Goal: Information Seeking & Learning: Learn about a topic

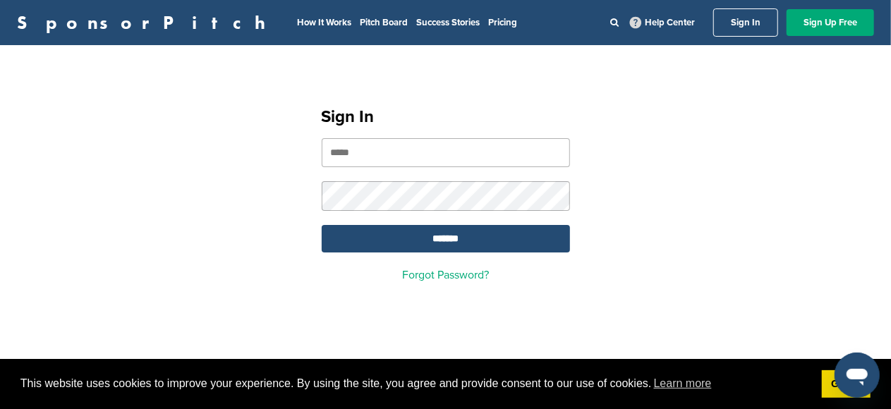
click at [339, 152] on input "email" at bounding box center [446, 152] width 248 height 29
type input "**********"
click at [322, 225] on input "*******" at bounding box center [446, 239] width 248 height 28
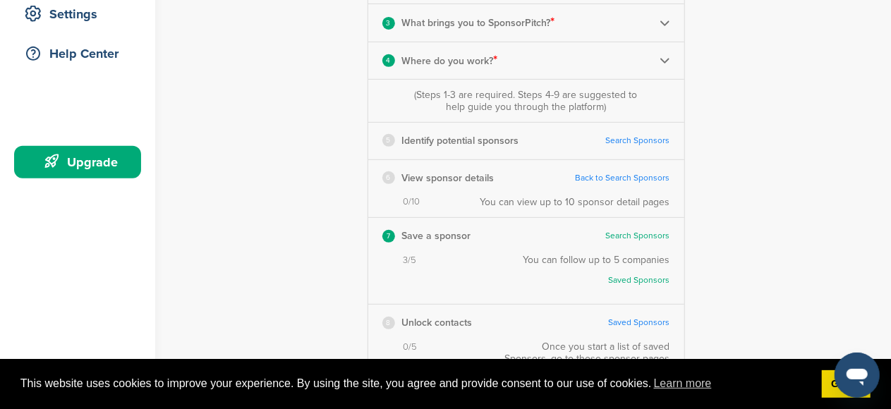
scroll to position [282, 0]
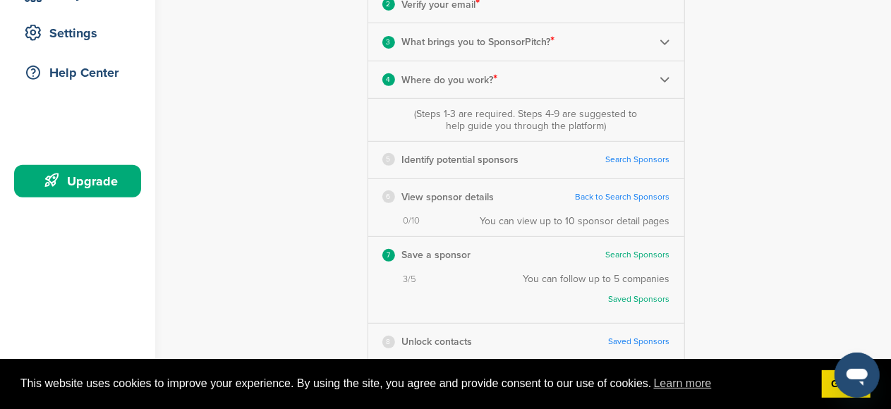
click at [620, 155] on link "Search Sponsors" at bounding box center [638, 160] width 64 height 11
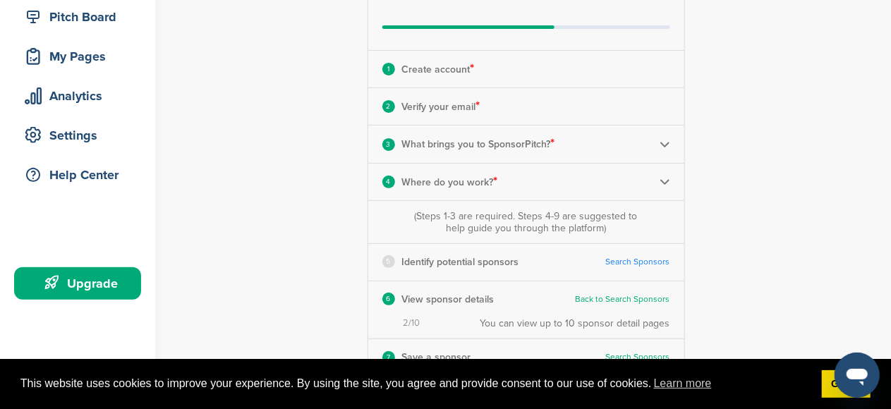
scroll to position [141, 0]
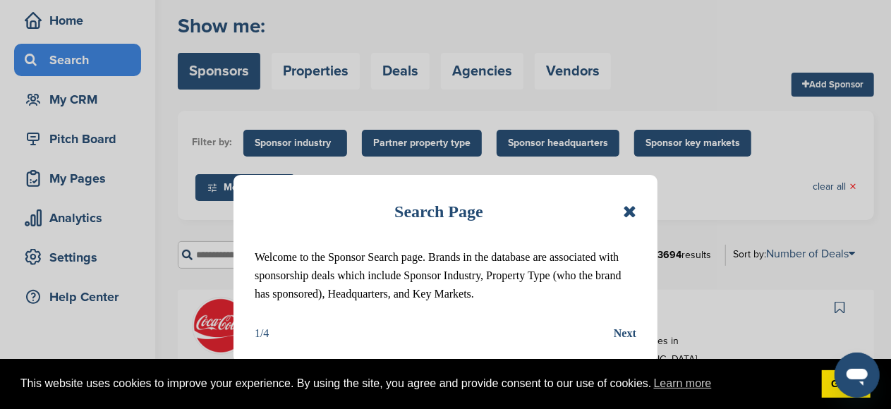
scroll to position [141, 0]
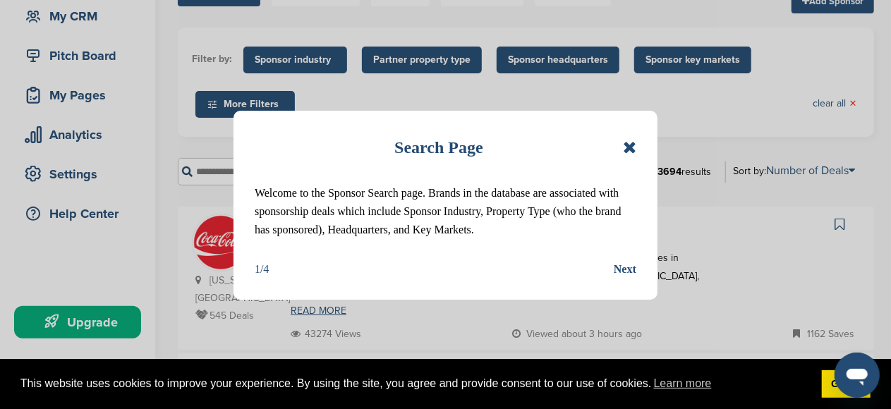
click at [628, 148] on icon at bounding box center [629, 147] width 13 height 17
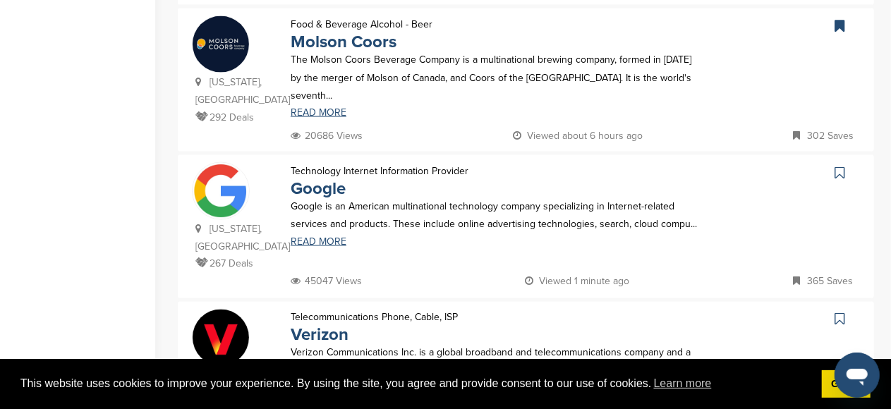
scroll to position [918, 0]
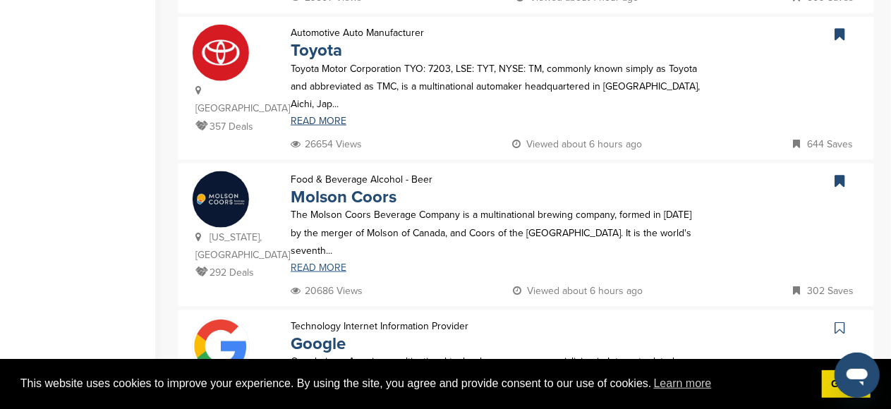
click at [336, 263] on link "READ MORE" at bounding box center [495, 268] width 409 height 10
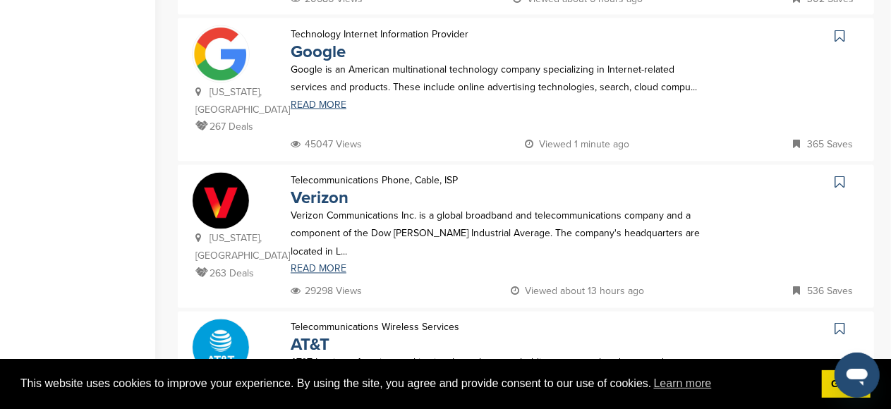
scroll to position [1412, 0]
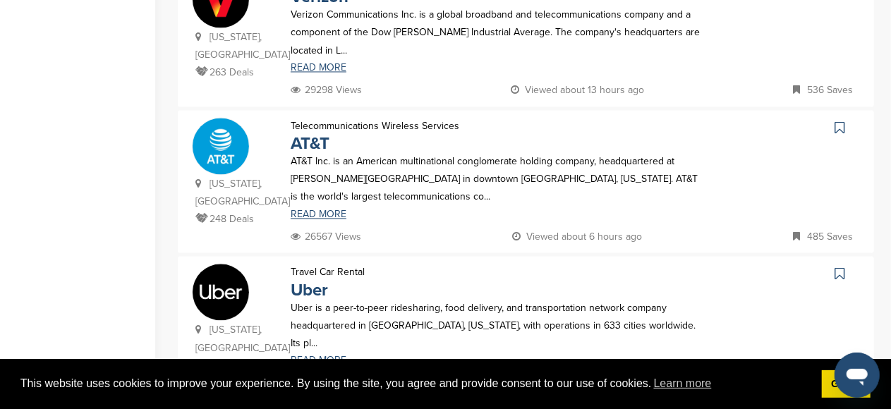
drag, startPoint x: 379, startPoint y: 347, endPoint x: 391, endPoint y: 350, distance: 12.3
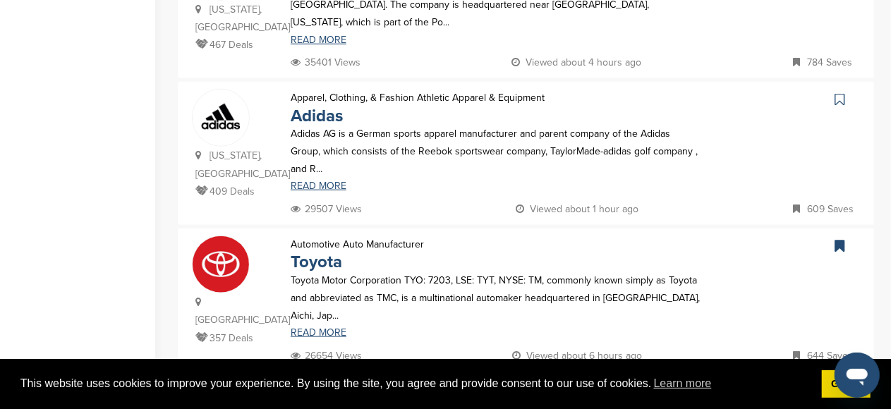
scroll to position [706, 0]
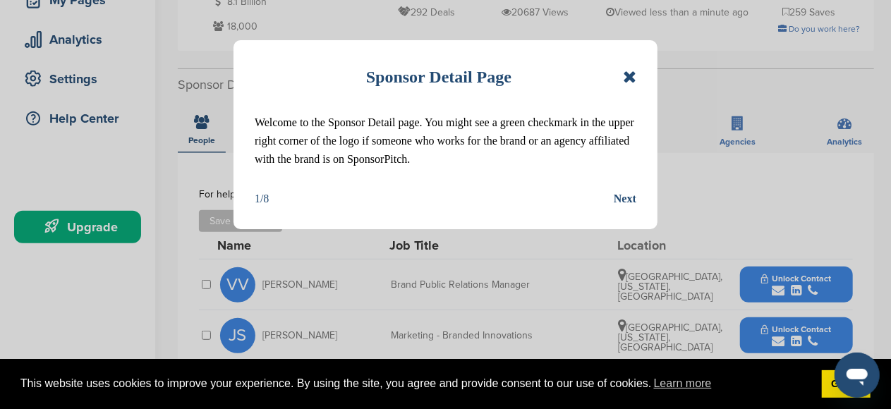
scroll to position [212, 0]
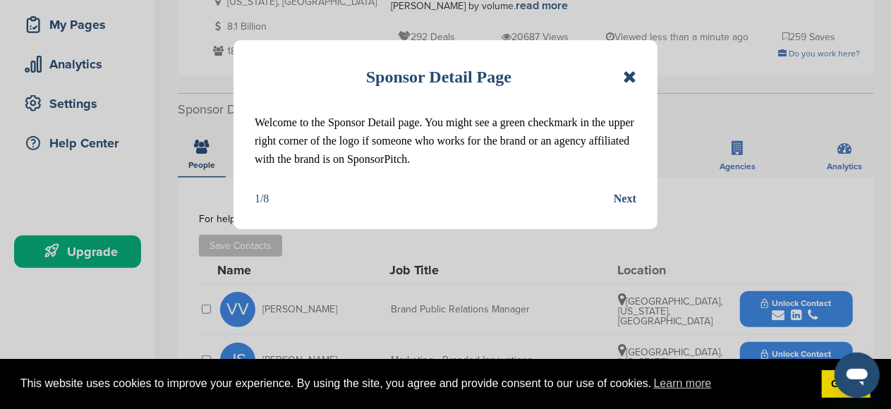
click at [628, 199] on div "Next" at bounding box center [625, 199] width 23 height 18
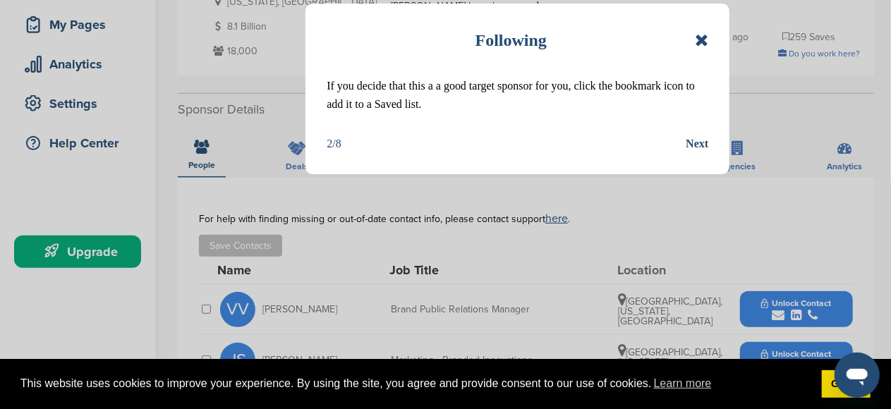
click at [699, 141] on div "Next" at bounding box center [697, 144] width 23 height 18
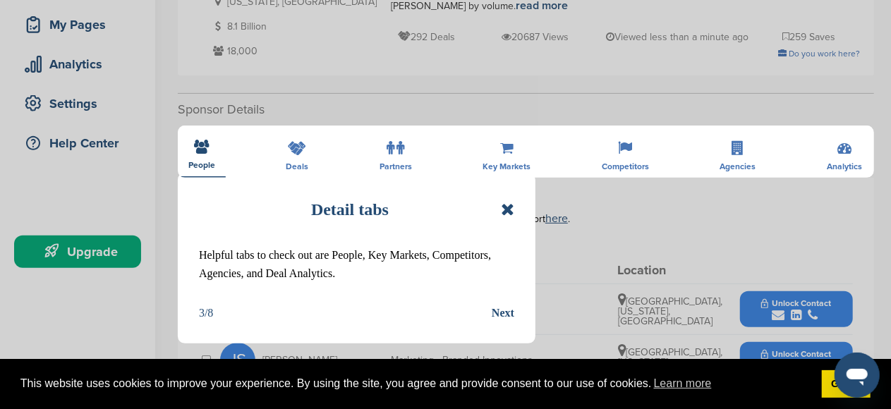
click at [506, 314] on div "Next" at bounding box center [503, 313] width 23 height 18
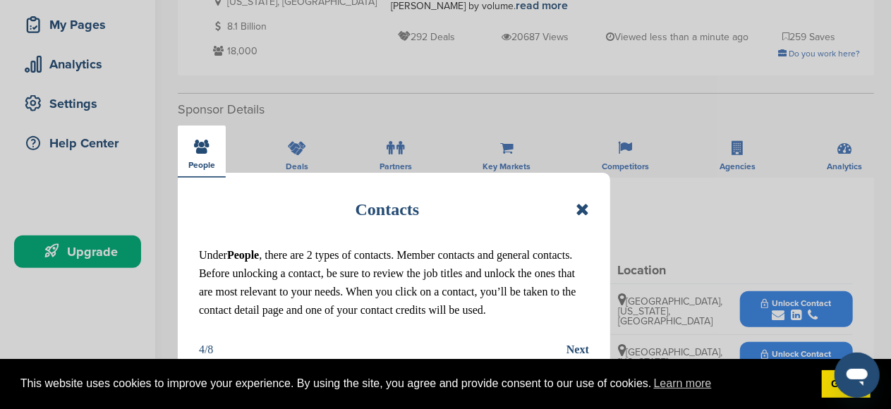
click at [582, 349] on div "Next" at bounding box center [578, 350] width 23 height 18
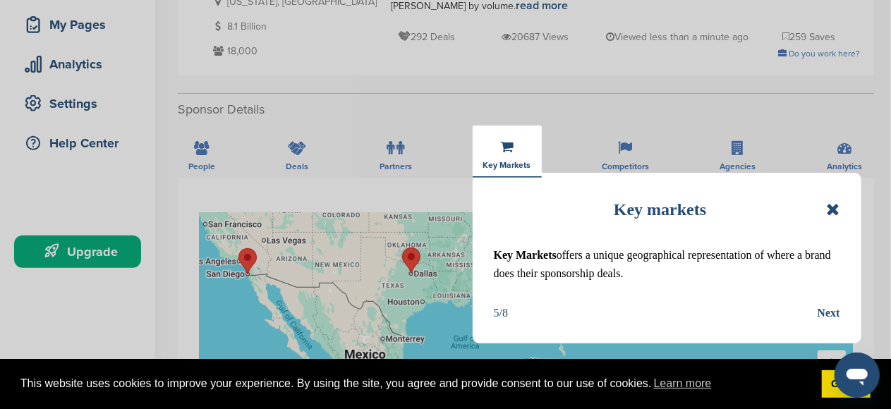
drag, startPoint x: 790, startPoint y: 203, endPoint x: 784, endPoint y: 165, distance: 38.5
click at [784, 161] on div "Key markets Key Markets offers a unique geographical representation of where a …" at bounding box center [445, 204] width 891 height 409
click at [833, 313] on div "Next" at bounding box center [829, 313] width 23 height 18
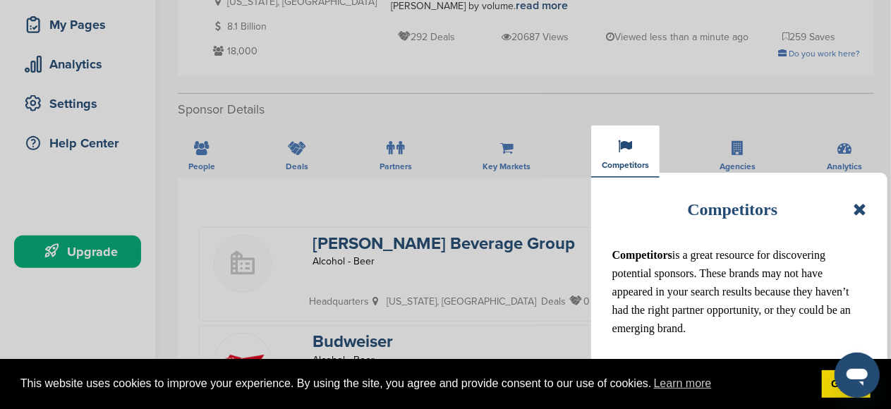
click at [861, 210] on icon at bounding box center [859, 209] width 13 height 17
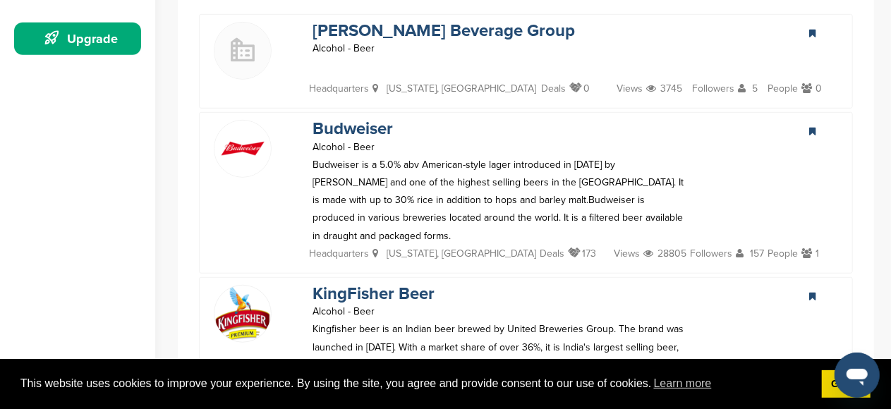
scroll to position [424, 0]
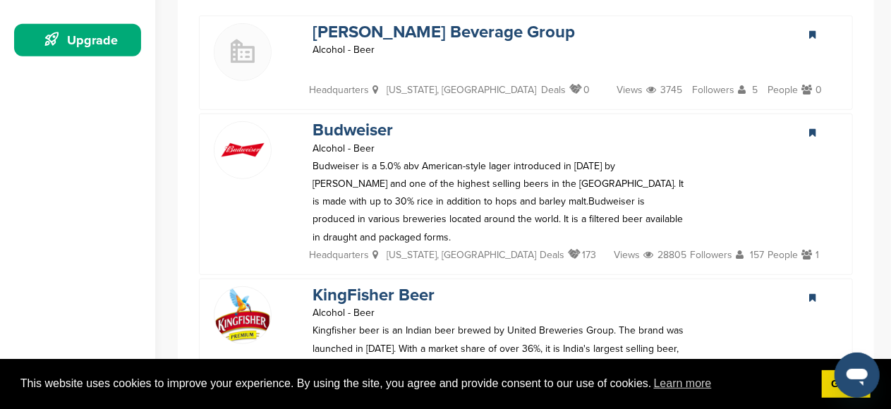
click at [815, 128] on icon at bounding box center [813, 132] width 6 height 9
click at [812, 128] on icon at bounding box center [813, 132] width 6 height 9
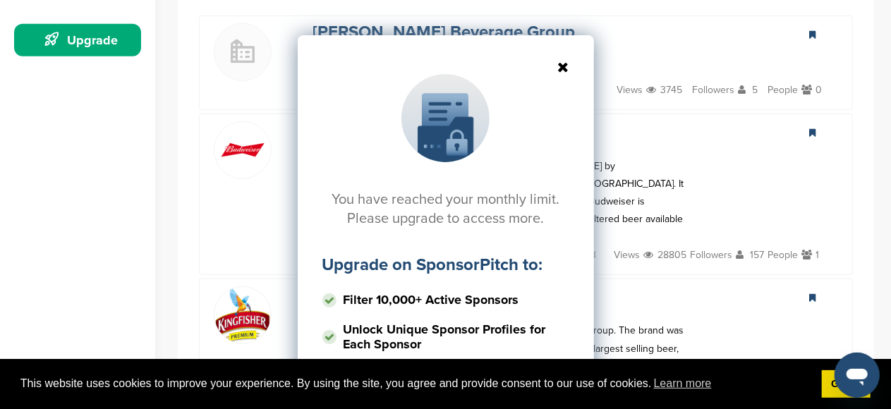
click at [565, 65] on icon at bounding box center [446, 67] width 247 height 14
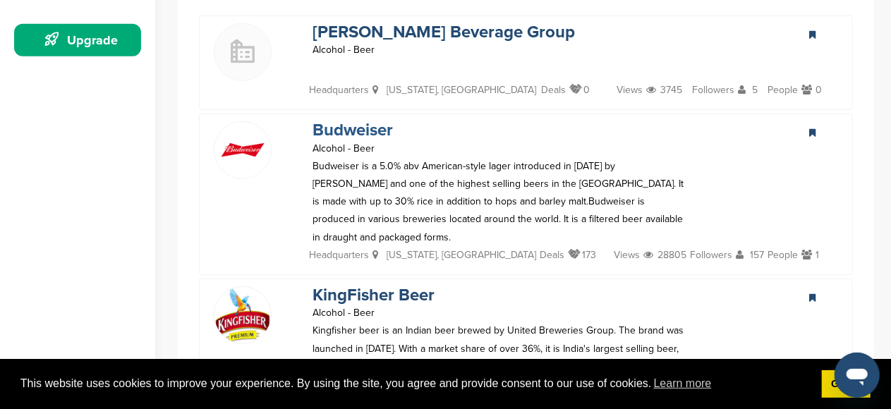
click at [362, 120] on link "Budweiser" at bounding box center [353, 130] width 80 height 20
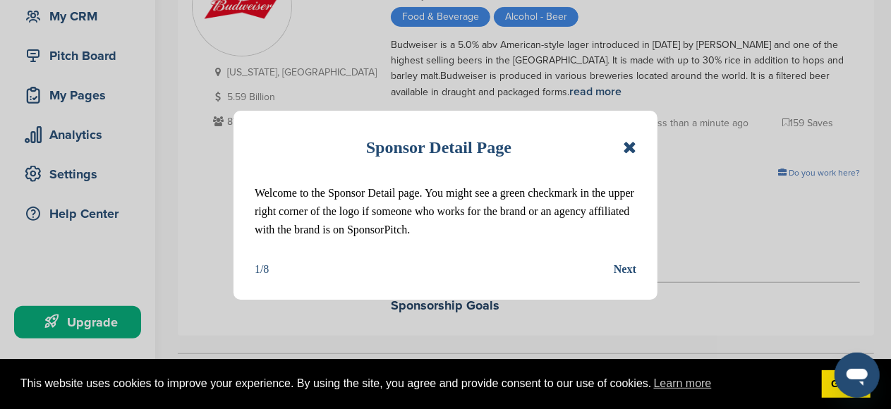
click at [625, 268] on div "Next" at bounding box center [625, 269] width 23 height 18
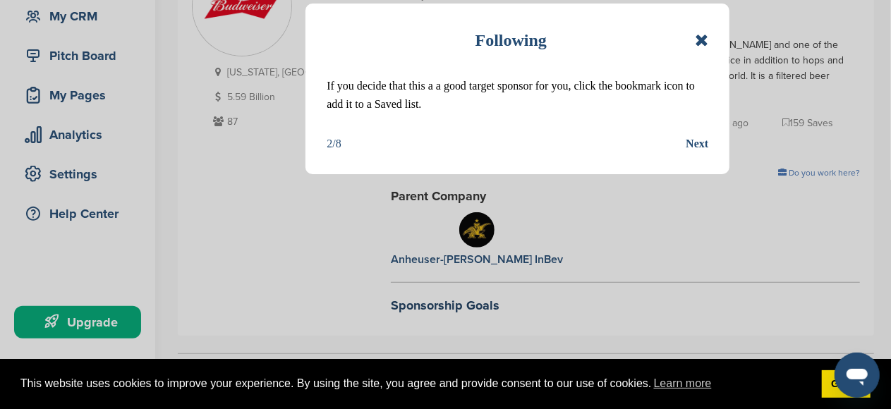
click at [697, 140] on div "Next" at bounding box center [697, 144] width 23 height 18
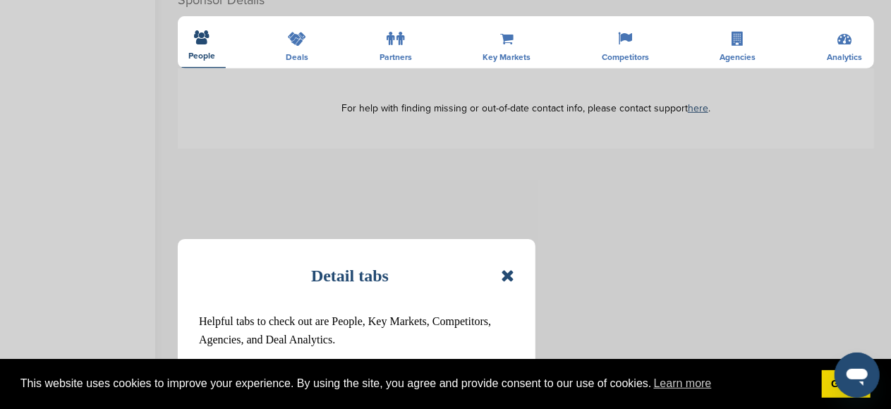
scroll to position [565, 0]
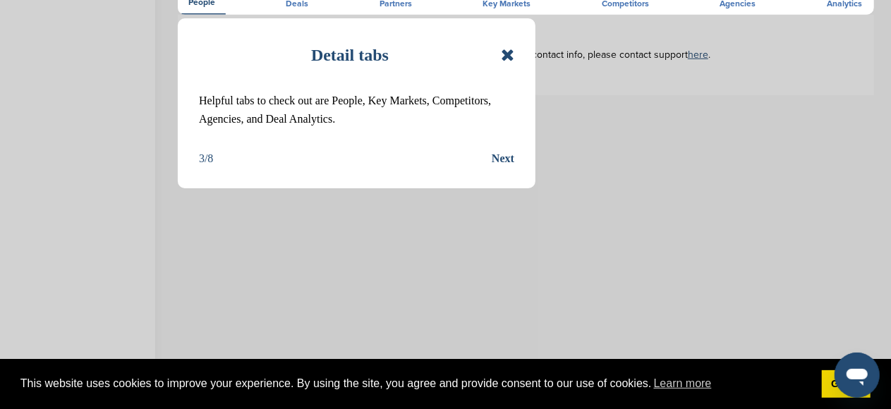
click at [505, 154] on div "Next" at bounding box center [503, 159] width 23 height 18
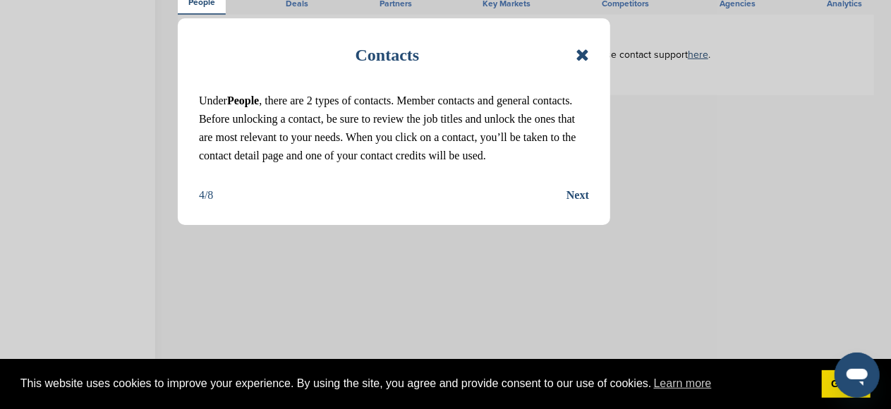
click at [582, 196] on div "Next" at bounding box center [578, 195] width 23 height 18
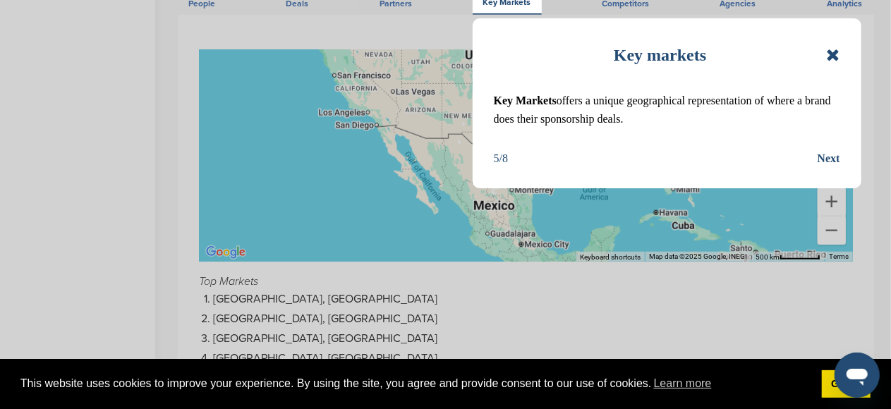
click at [734, 308] on div "Key markets Key Markets offers a unique geographical representation of where a …" at bounding box center [445, 204] width 891 height 409
drag, startPoint x: 716, startPoint y: 212, endPoint x: 626, endPoint y: 257, distance: 100.7
click at [627, 257] on div "Key markets Key Markets offers a unique geographical representation of where a …" at bounding box center [445, 204] width 891 height 409
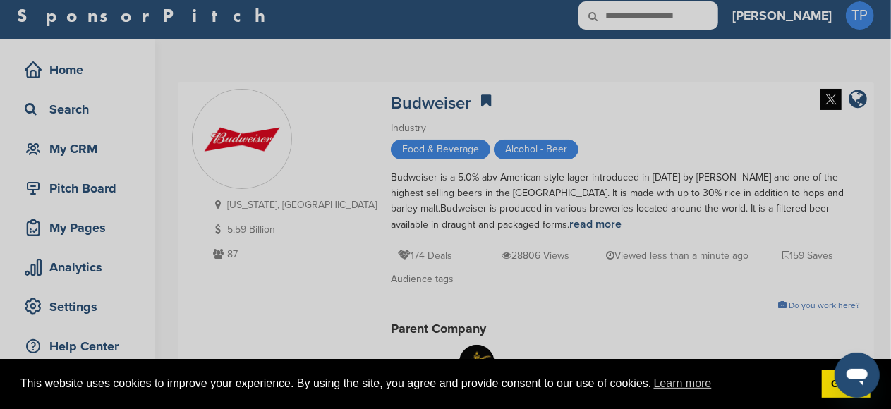
scroll to position [0, 0]
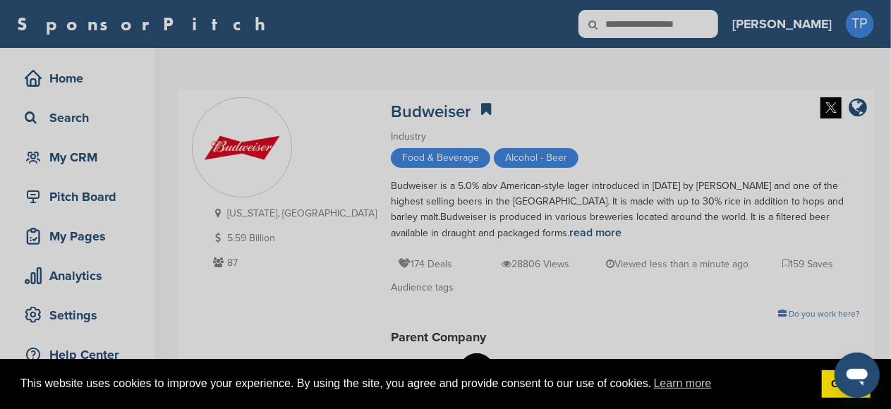
click at [68, 119] on div "Key markets Key Markets offers a unique geographical representation of where a …" at bounding box center [445, 204] width 891 height 409
click at [69, 160] on div "Key markets Key Markets offers a unique geographical representation of where a …" at bounding box center [445, 204] width 891 height 409
click at [61, 198] on div "Key markets Key Markets offers a unique geographical representation of where a …" at bounding box center [445, 204] width 891 height 409
click at [36, 78] on div "Key markets Key Markets offers a unique geographical representation of where a …" at bounding box center [445, 204] width 891 height 409
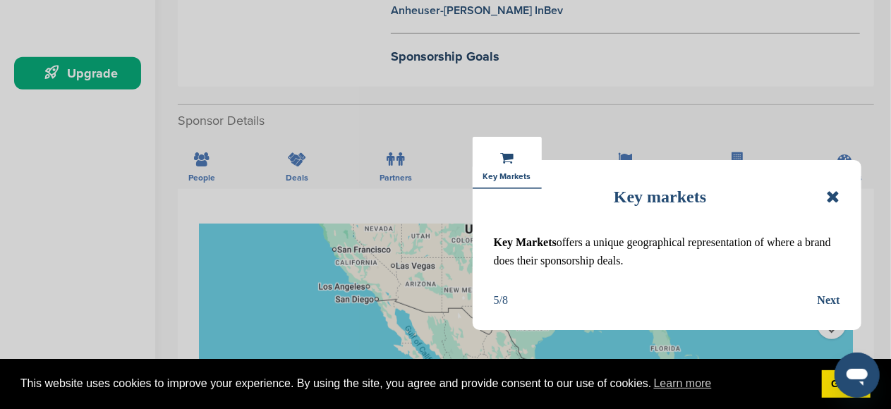
scroll to position [424, 0]
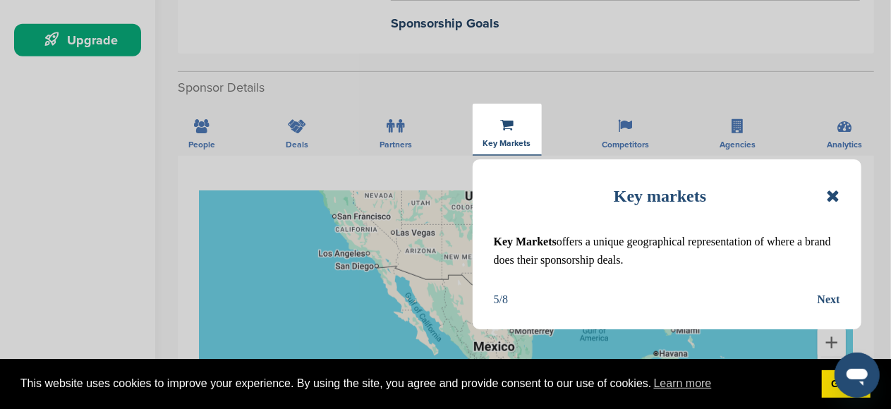
click at [828, 304] on div "Next" at bounding box center [829, 300] width 23 height 18
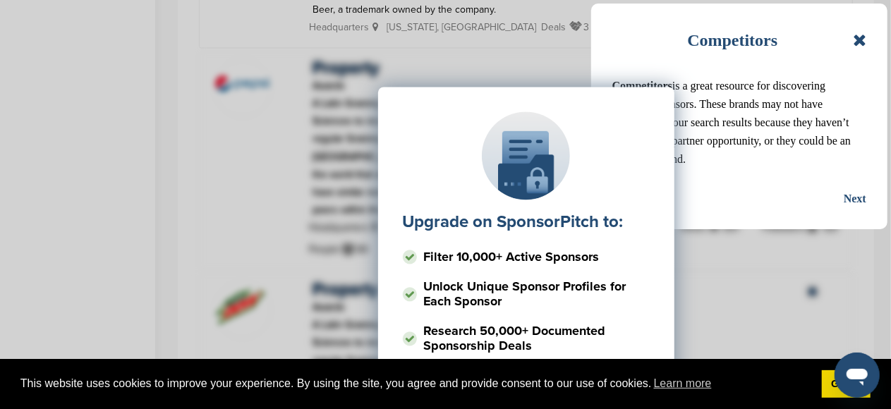
scroll to position [1412, 0]
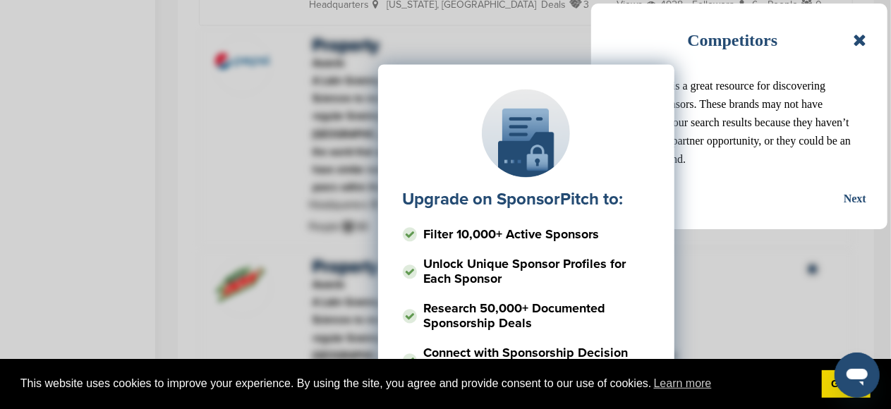
click at [854, 198] on div "Next" at bounding box center [855, 199] width 23 height 18
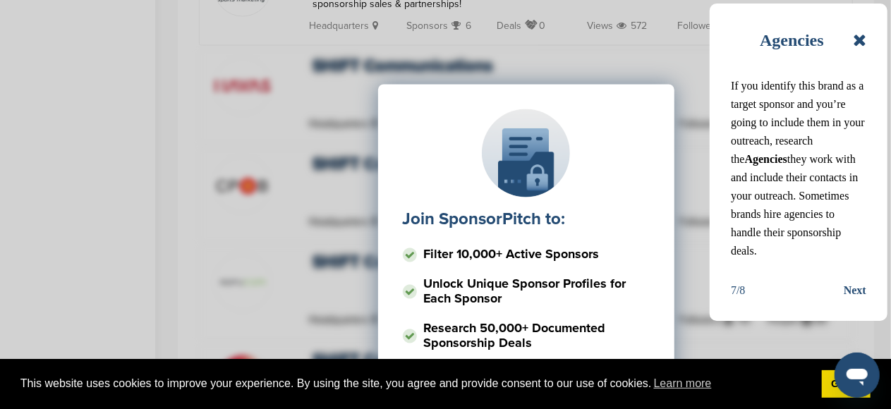
scroll to position [1129, 0]
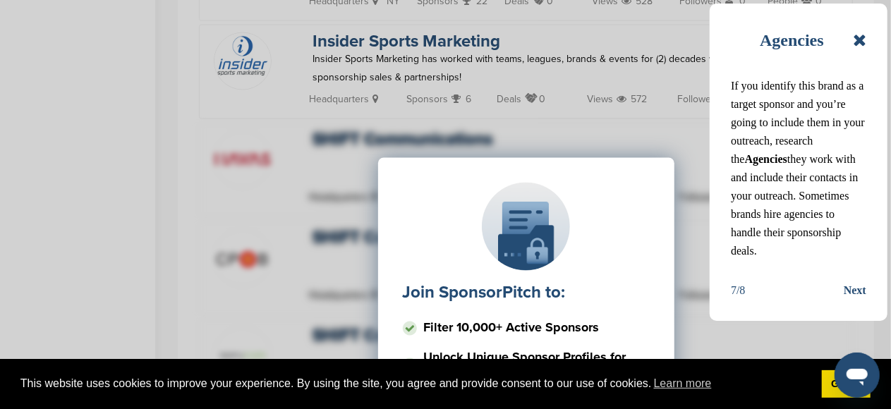
click at [857, 282] on div "Next" at bounding box center [855, 291] width 23 height 18
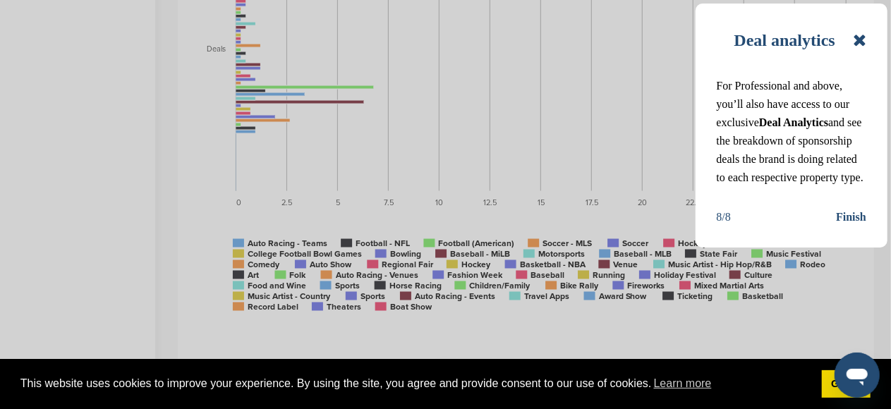
click at [858, 227] on div "Finish" at bounding box center [851, 217] width 30 height 18
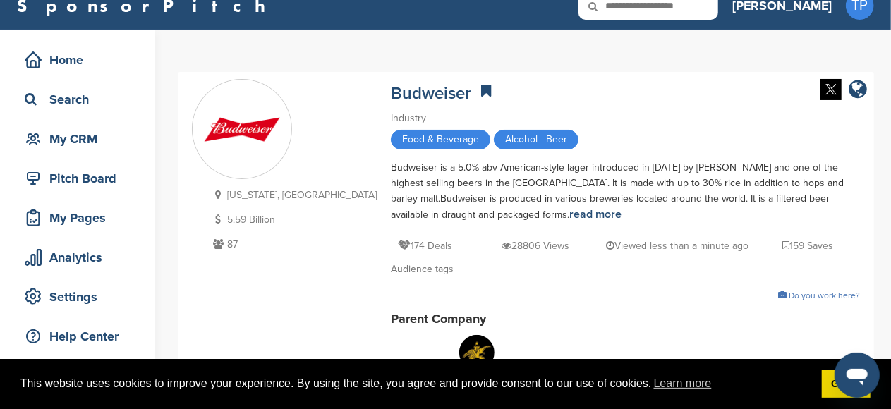
scroll to position [0, 0]
